Goal: Task Accomplishment & Management: Use online tool/utility

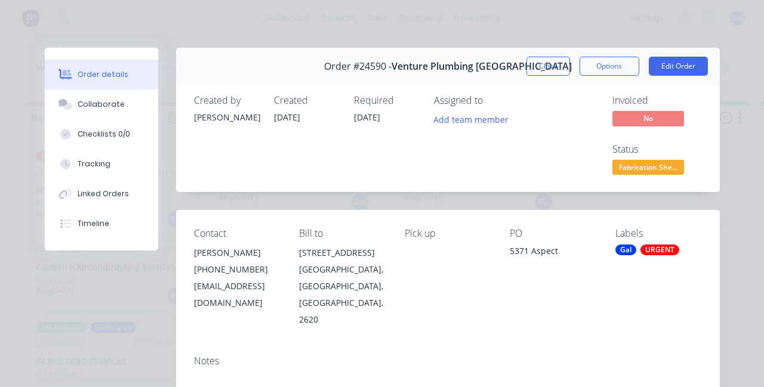
click at [570, 67] on button "Close" at bounding box center [548, 66] width 44 height 19
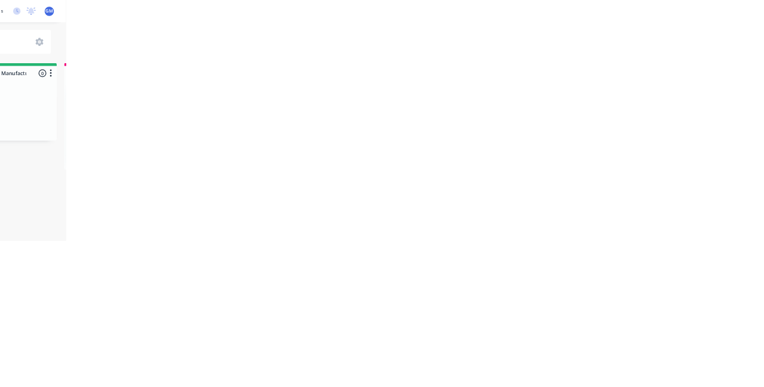
scroll to position [38, 0]
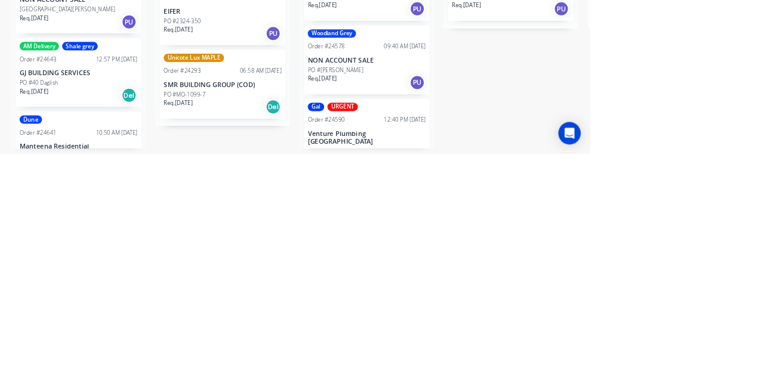
click at [469, 379] on div "PO #5371 Aspect" at bounding box center [479, 384] width 150 height 11
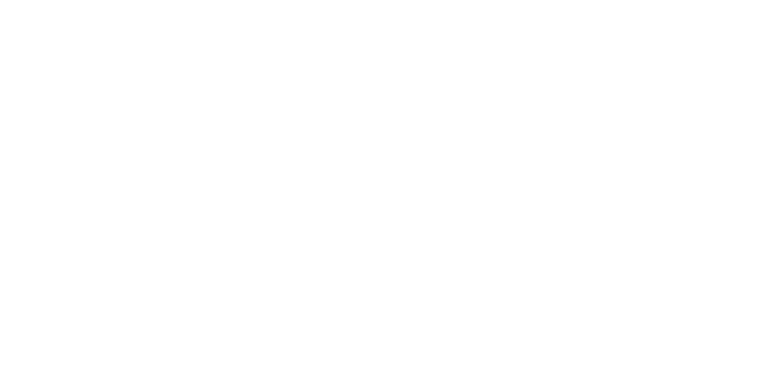
click at [679, 248] on div "URGENT" at bounding box center [659, 250] width 39 height 11
type input "F"
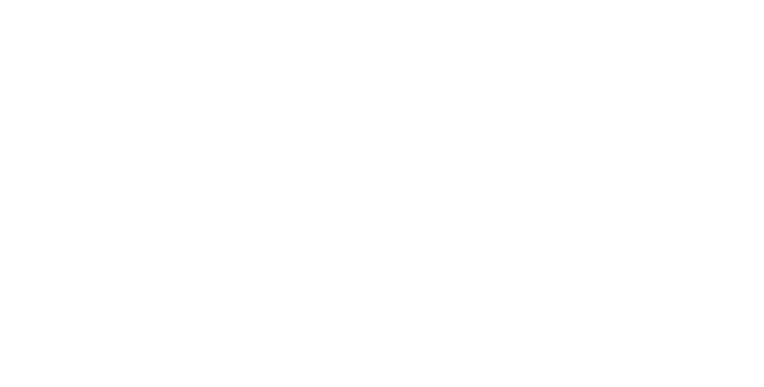
click at [553, 168] on div "Assigned to Add team member" at bounding box center [493, 136] width 119 height 83
click at [570, 70] on button "Close" at bounding box center [548, 66] width 44 height 19
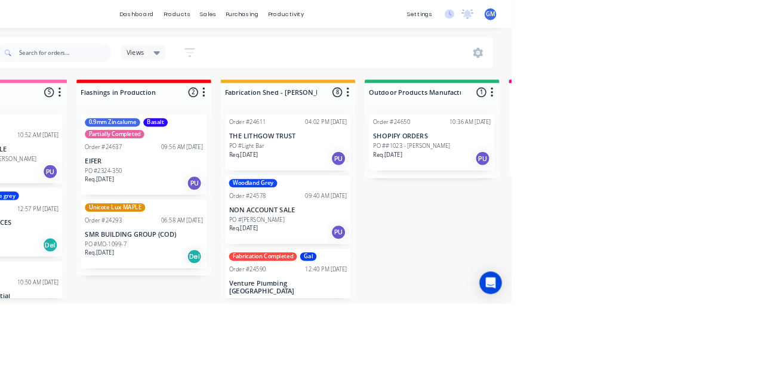
click at [674, 172] on p "SHOPIFY ORDERS" at bounding box center [663, 174] width 150 height 10
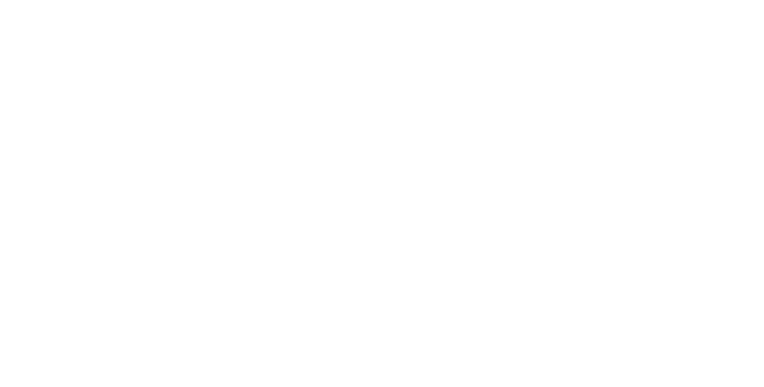
scroll to position [260, 0]
click at [244, 175] on div at bounding box center [232, 178] width 24 height 24
